Goal: Communication & Community: Answer question/provide support

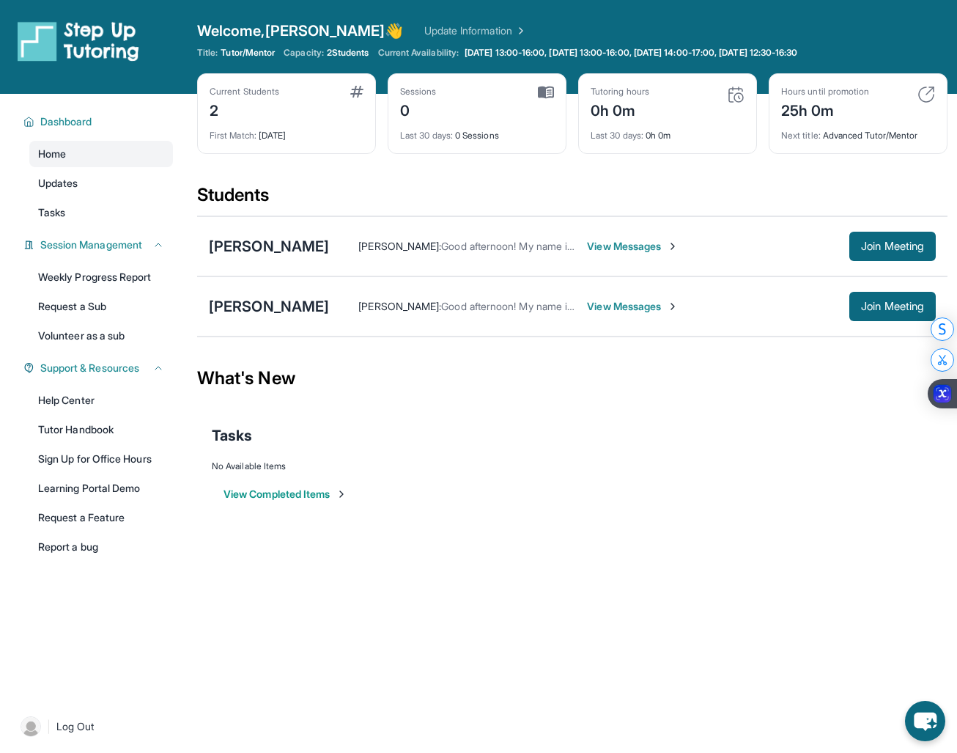
click at [253, 101] on div "2" at bounding box center [245, 108] width 70 height 23
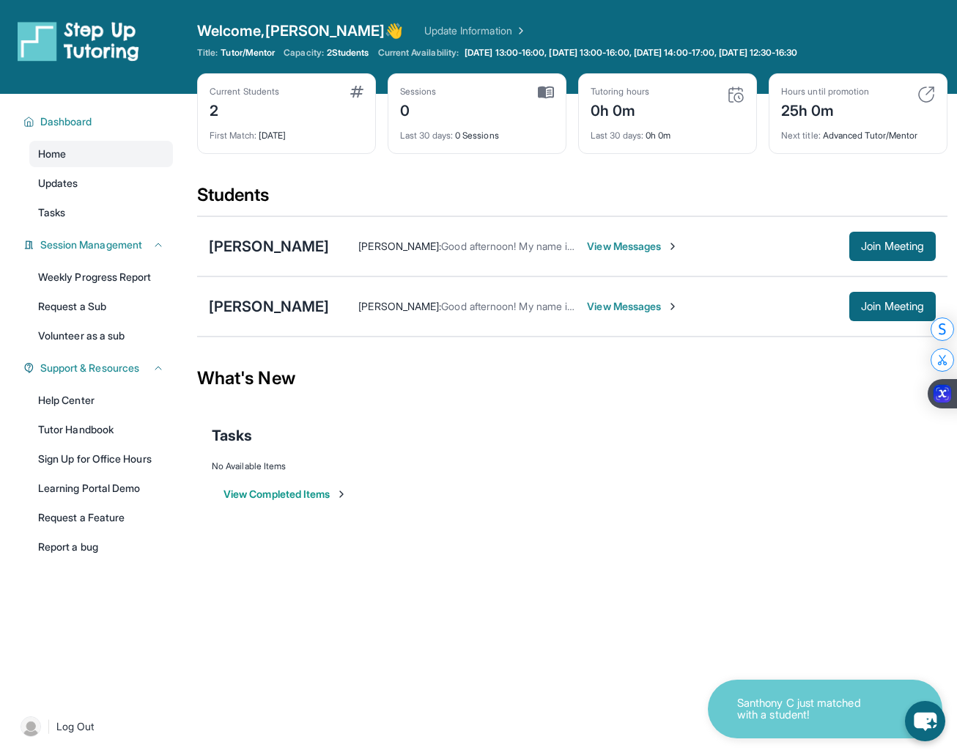
click at [656, 247] on span "View Messages" at bounding box center [633, 246] width 92 height 15
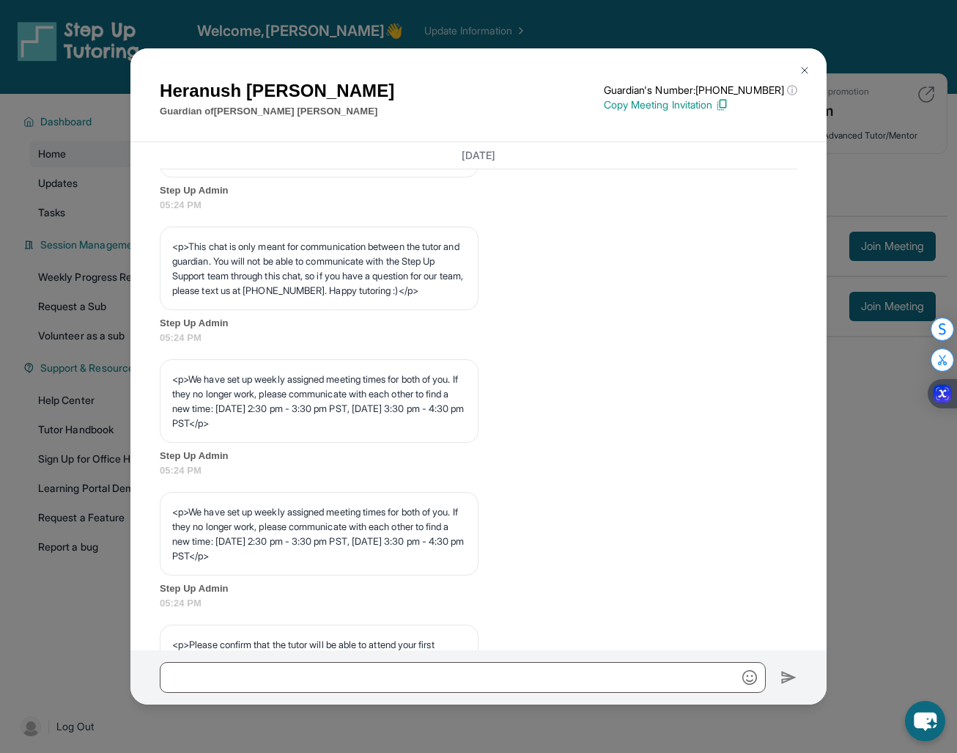
scroll to position [457, 0]
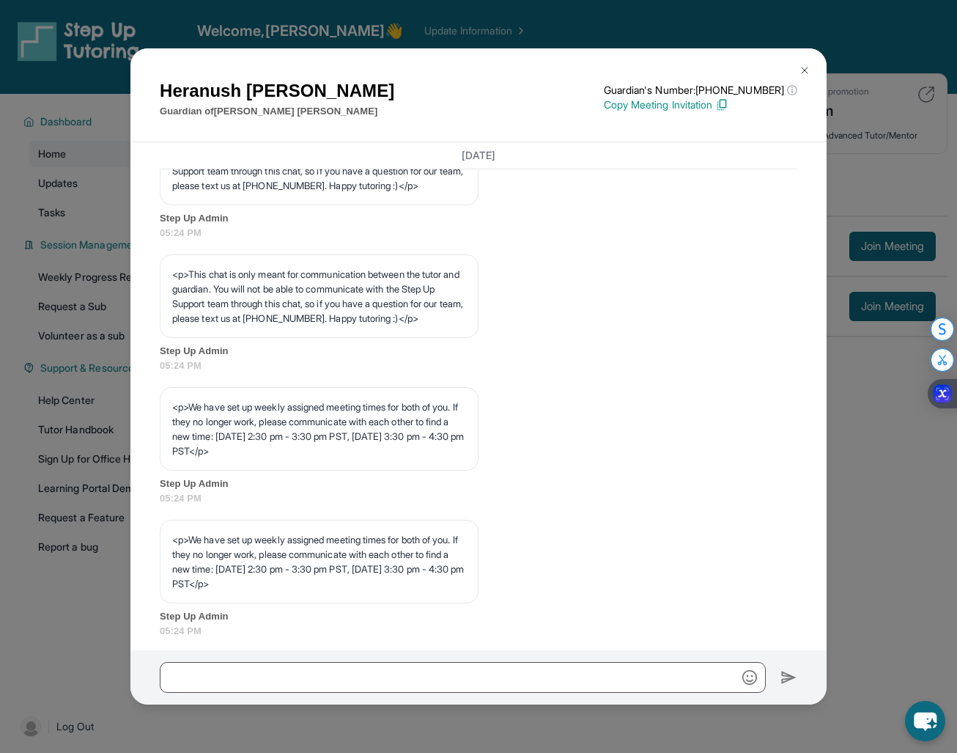
click at [809, 69] on img at bounding box center [805, 71] width 12 height 12
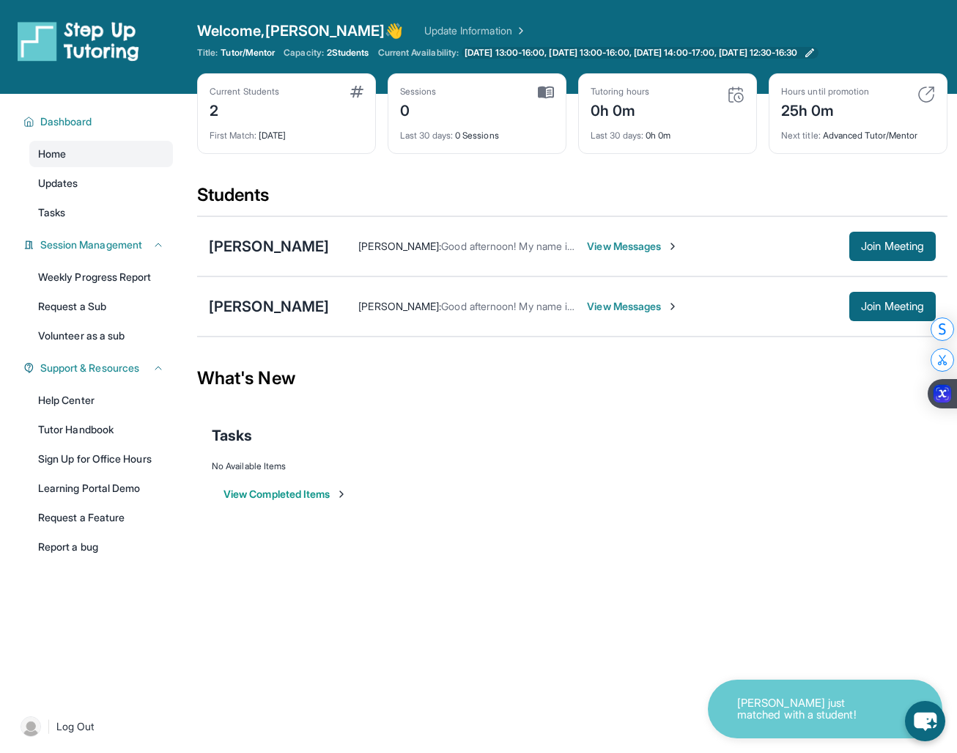
click at [519, 54] on span "[DATE] 13:00-16:00, [DATE] 13:00-16:00, [DATE] 14:00-17:00, [DATE] 12:30-16:30" at bounding box center [631, 53] width 333 height 12
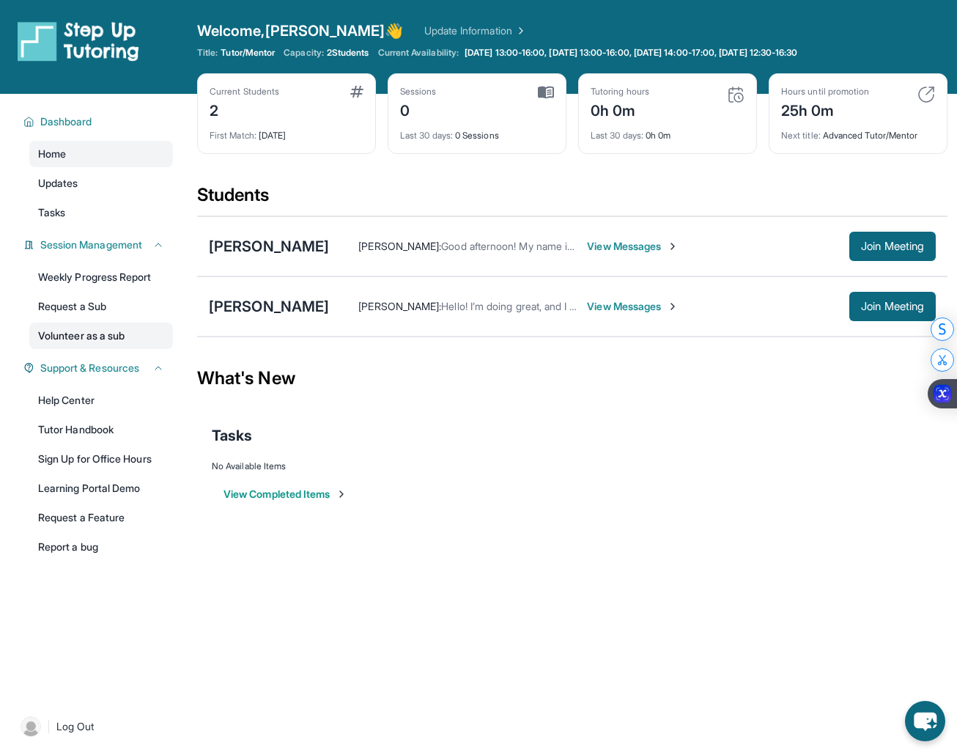
click at [77, 335] on link "Volunteer as a sub" at bounding box center [101, 336] width 144 height 26
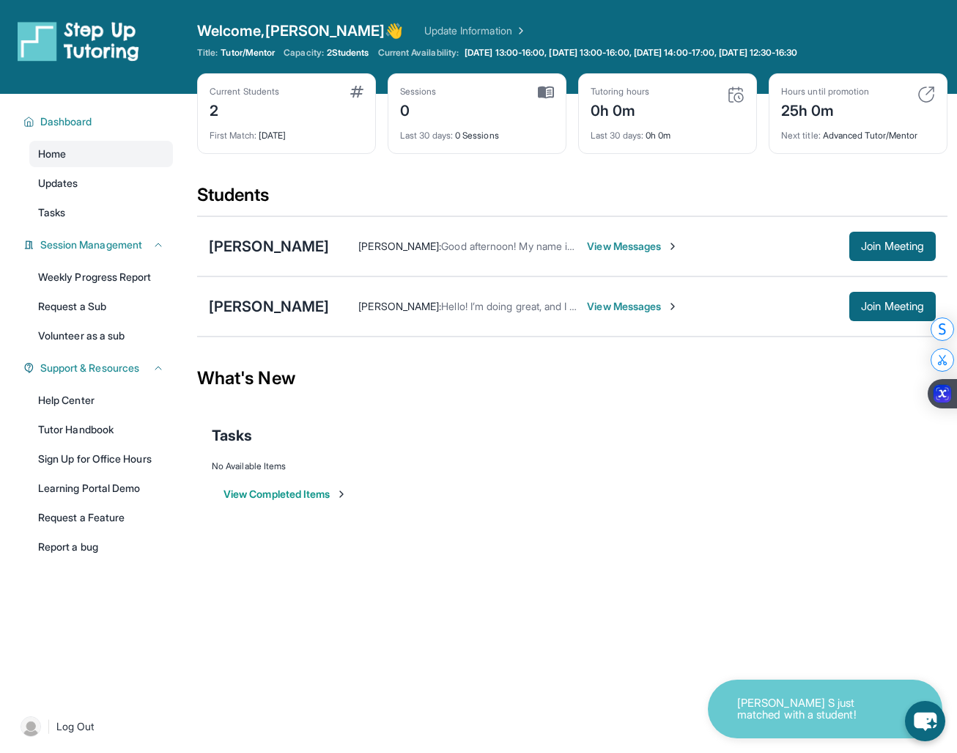
click at [775, 720] on p "[PERSON_NAME] S just matched with a student!" at bounding box center [810, 709] width 147 height 24
